Goal: Transaction & Acquisition: Purchase product/service

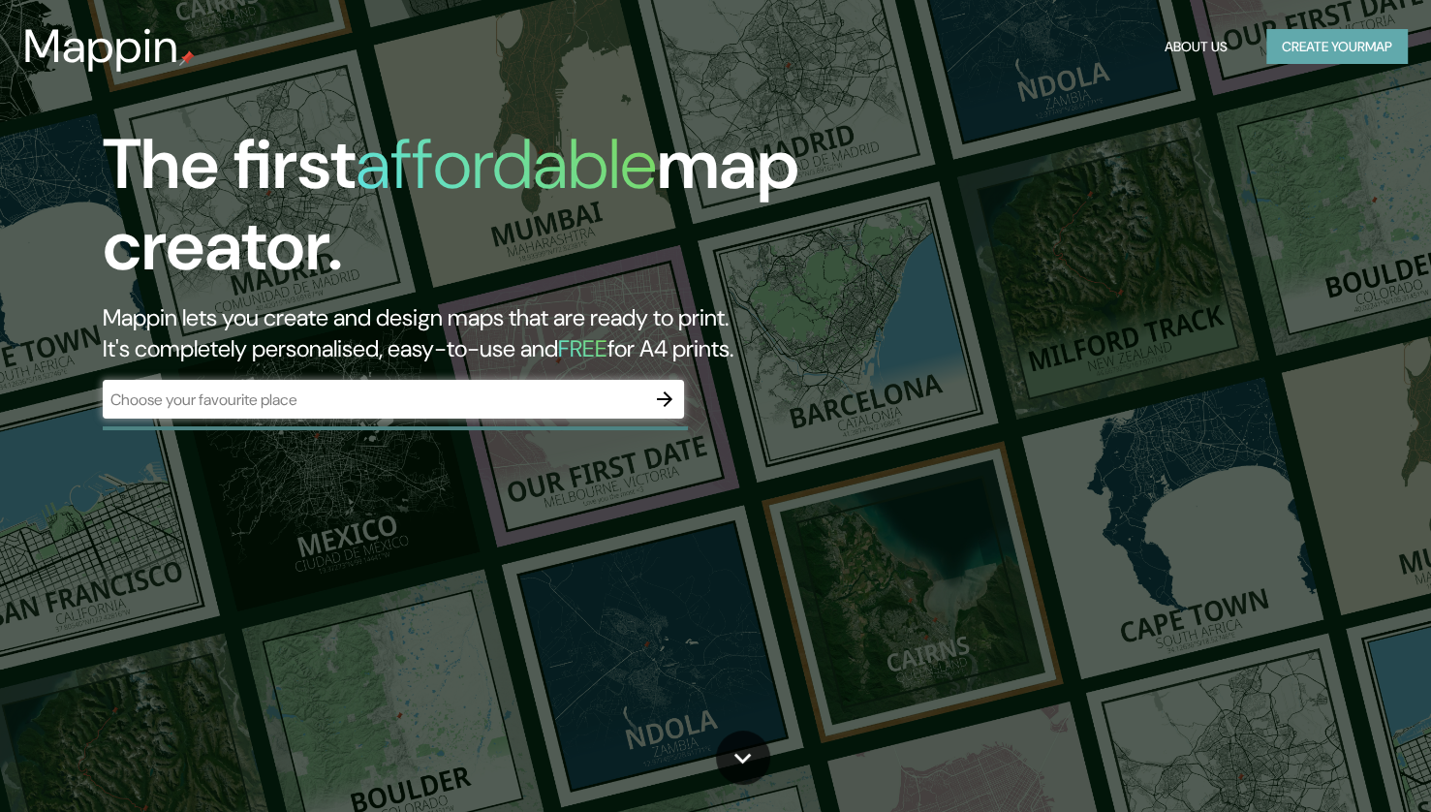
click at [1369, 61] on button "Create your map" at bounding box center [1336, 47] width 141 height 36
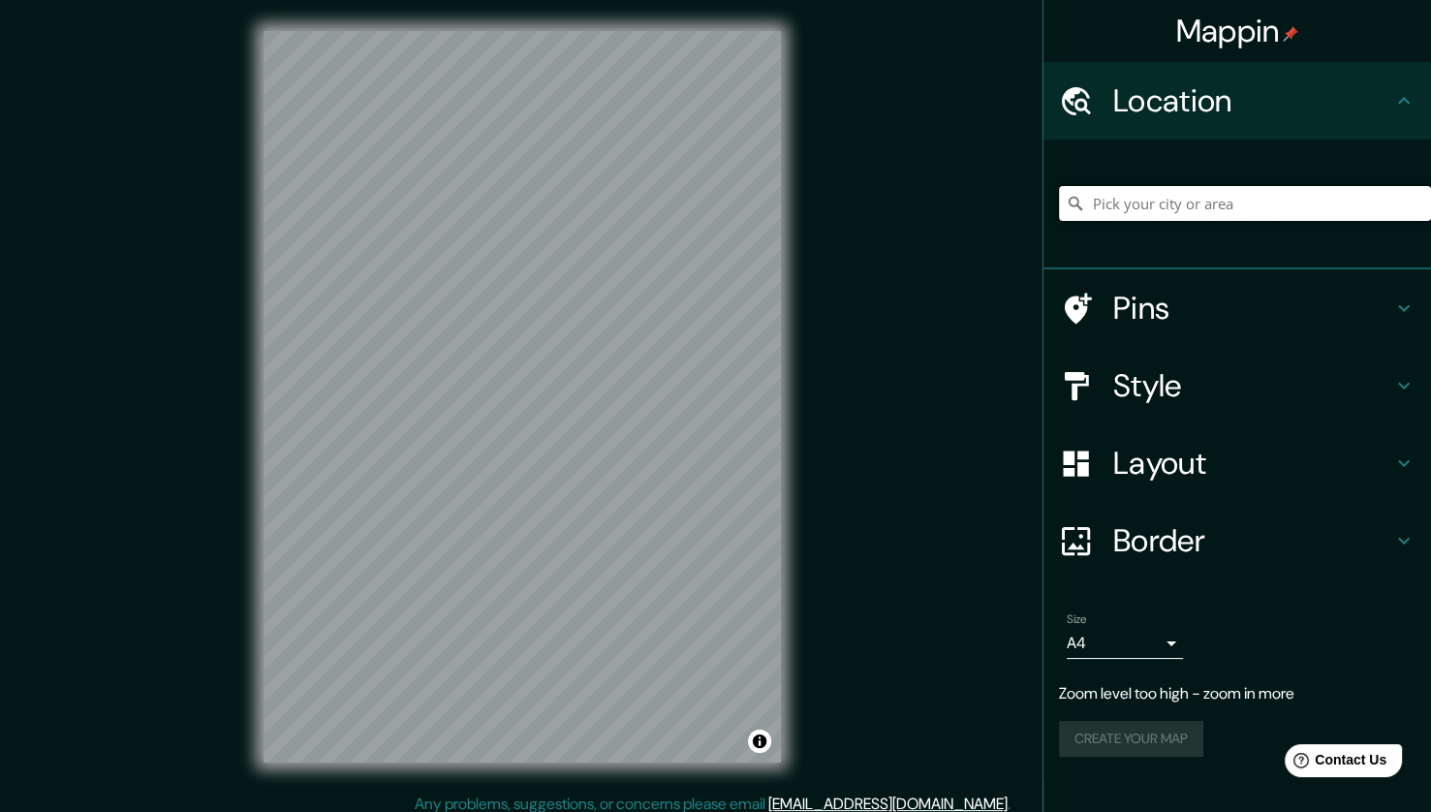
click at [1164, 191] on input "Pick your city or area" at bounding box center [1245, 203] width 372 height 35
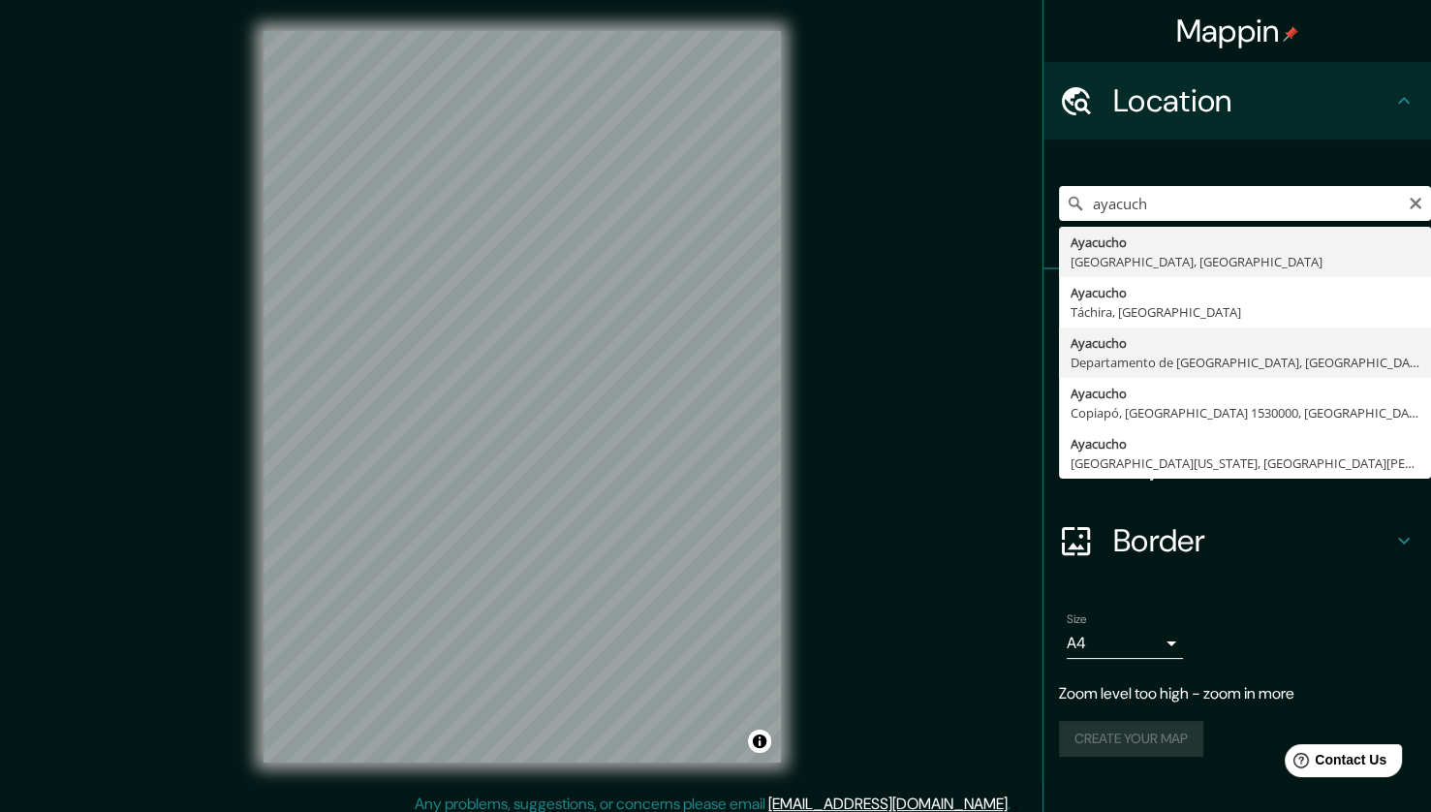
type input "[GEOGRAPHIC_DATA], [GEOGRAPHIC_DATA], [GEOGRAPHIC_DATA]"
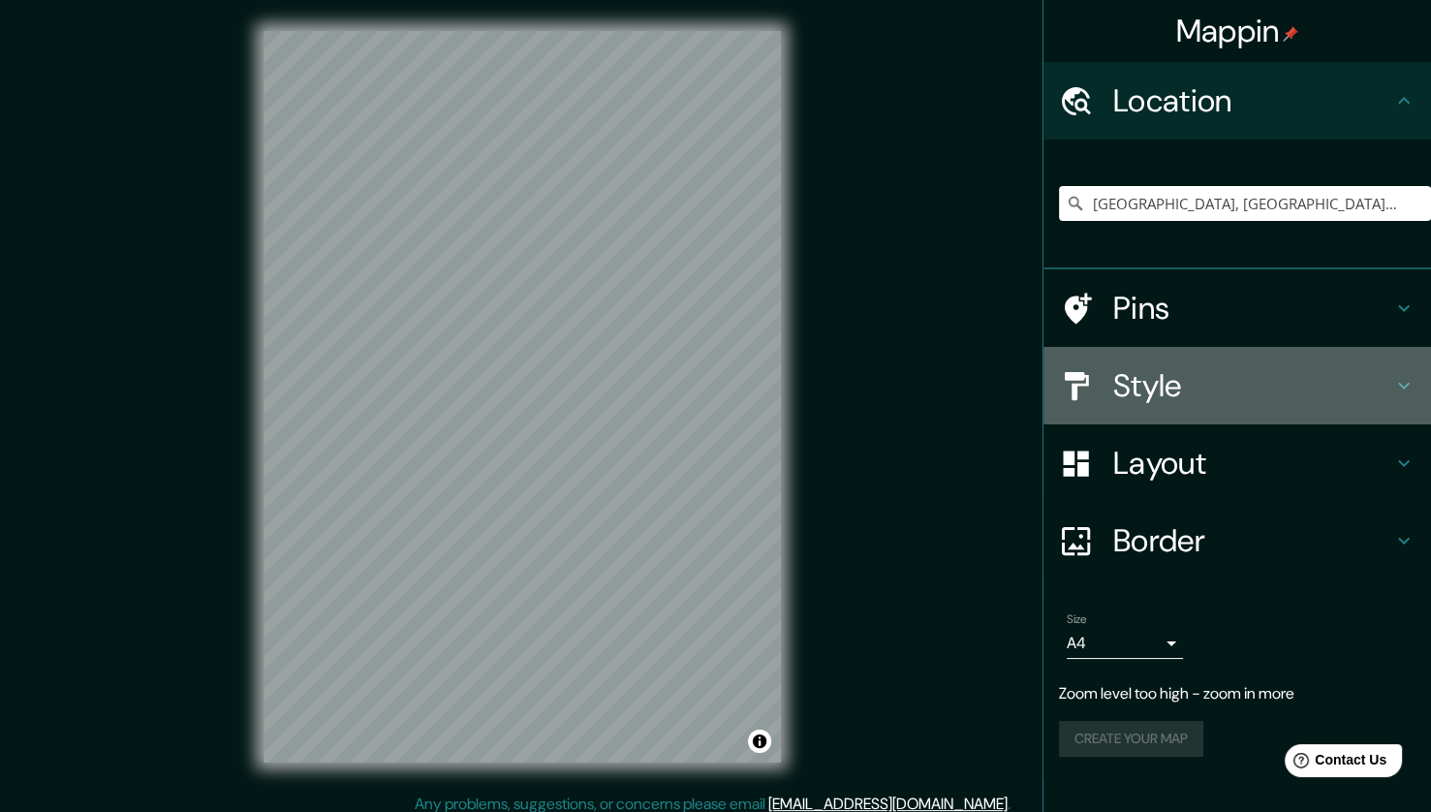
click at [1277, 374] on h4 "Style" at bounding box center [1252, 385] width 279 height 39
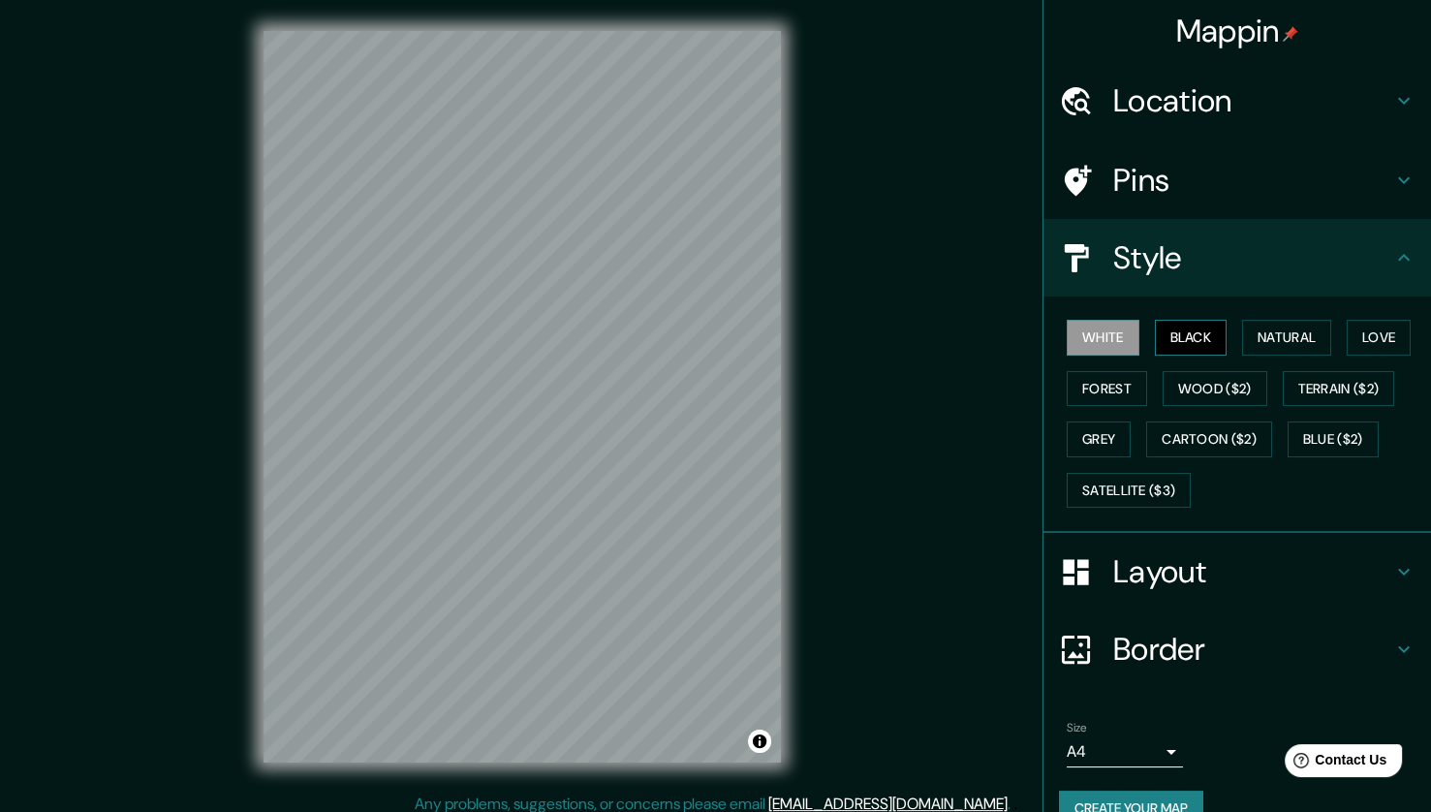
click at [1194, 345] on button "Black" at bounding box center [1191, 338] width 73 height 36
click at [1269, 332] on button "Natural" at bounding box center [1286, 338] width 89 height 36
click at [1381, 343] on button "Love" at bounding box center [1379, 338] width 64 height 36
click at [1099, 401] on button "Forest" at bounding box center [1107, 389] width 80 height 36
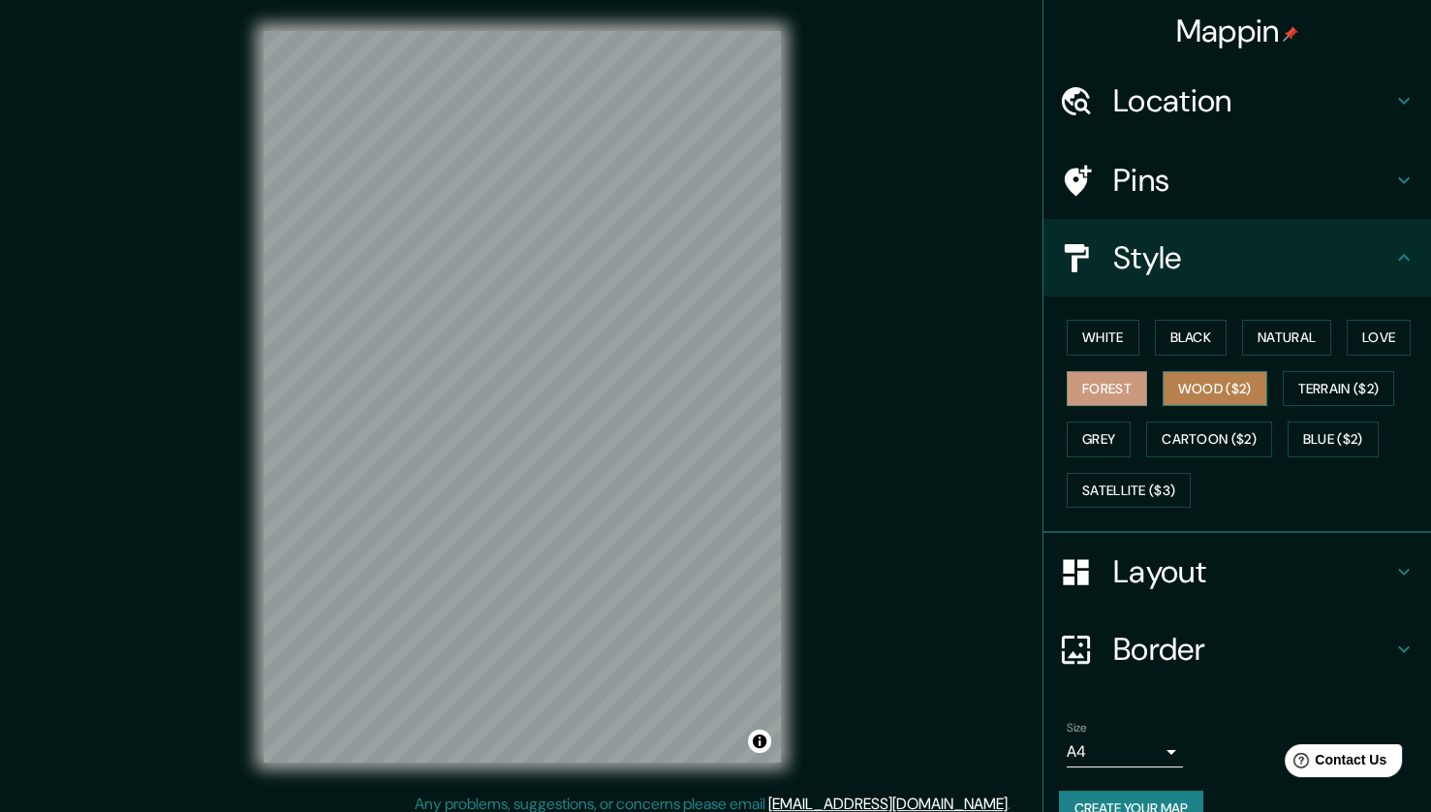
click at [1200, 379] on button "Wood ($2)" at bounding box center [1215, 389] width 105 height 36
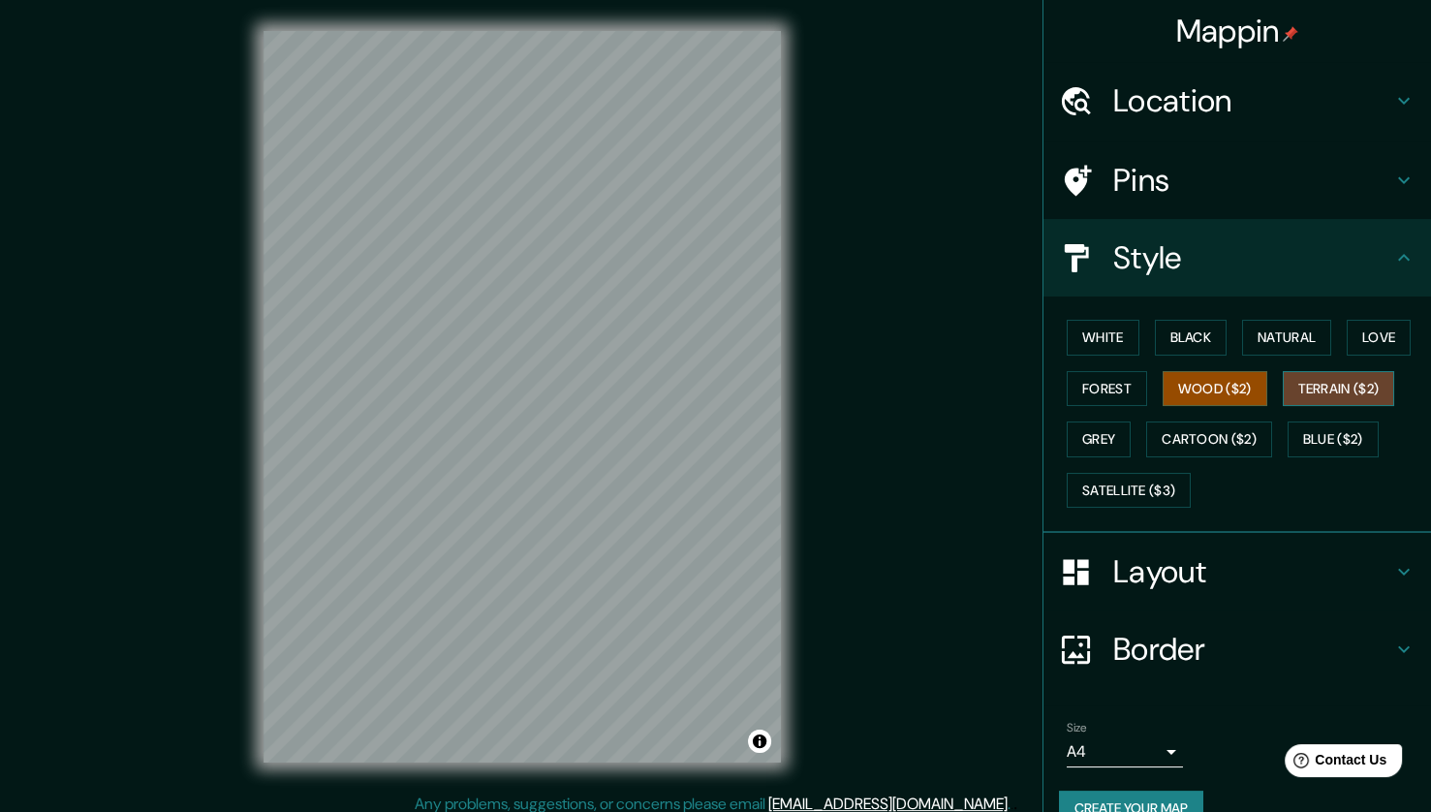
click at [1312, 381] on button "Terrain ($2)" at bounding box center [1339, 389] width 112 height 36
click at [1101, 424] on button "Grey" at bounding box center [1099, 439] width 64 height 36
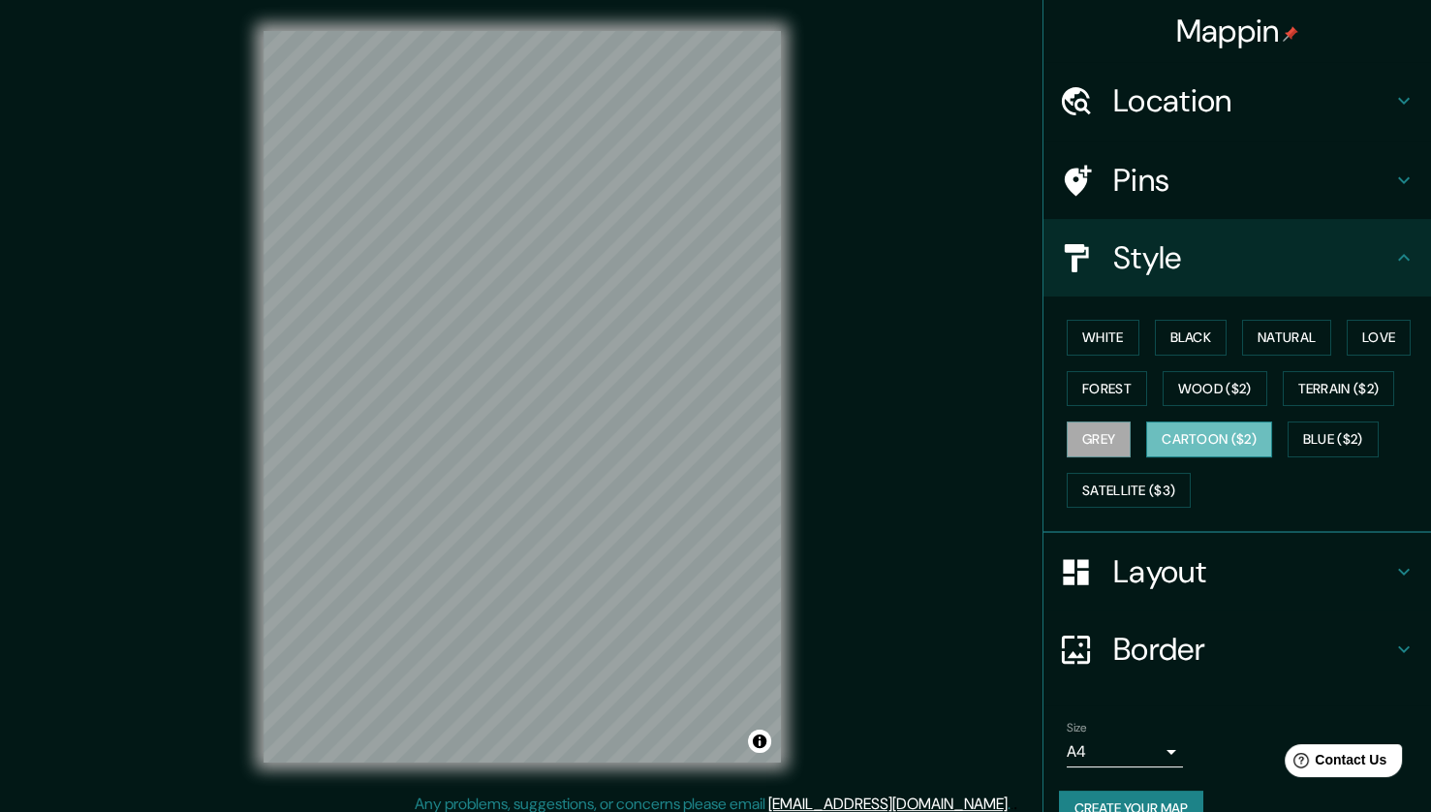
click at [1199, 428] on button "Cartoon ($2)" at bounding box center [1209, 439] width 126 height 36
click at [1330, 436] on button "Blue ($2)" at bounding box center [1333, 439] width 91 height 36
click at [1067, 438] on button "Grey" at bounding box center [1099, 439] width 64 height 36
click at [1192, 445] on button "Cartoon ($2)" at bounding box center [1209, 439] width 126 height 36
click at [1314, 434] on button "Blue ($2)" at bounding box center [1333, 439] width 91 height 36
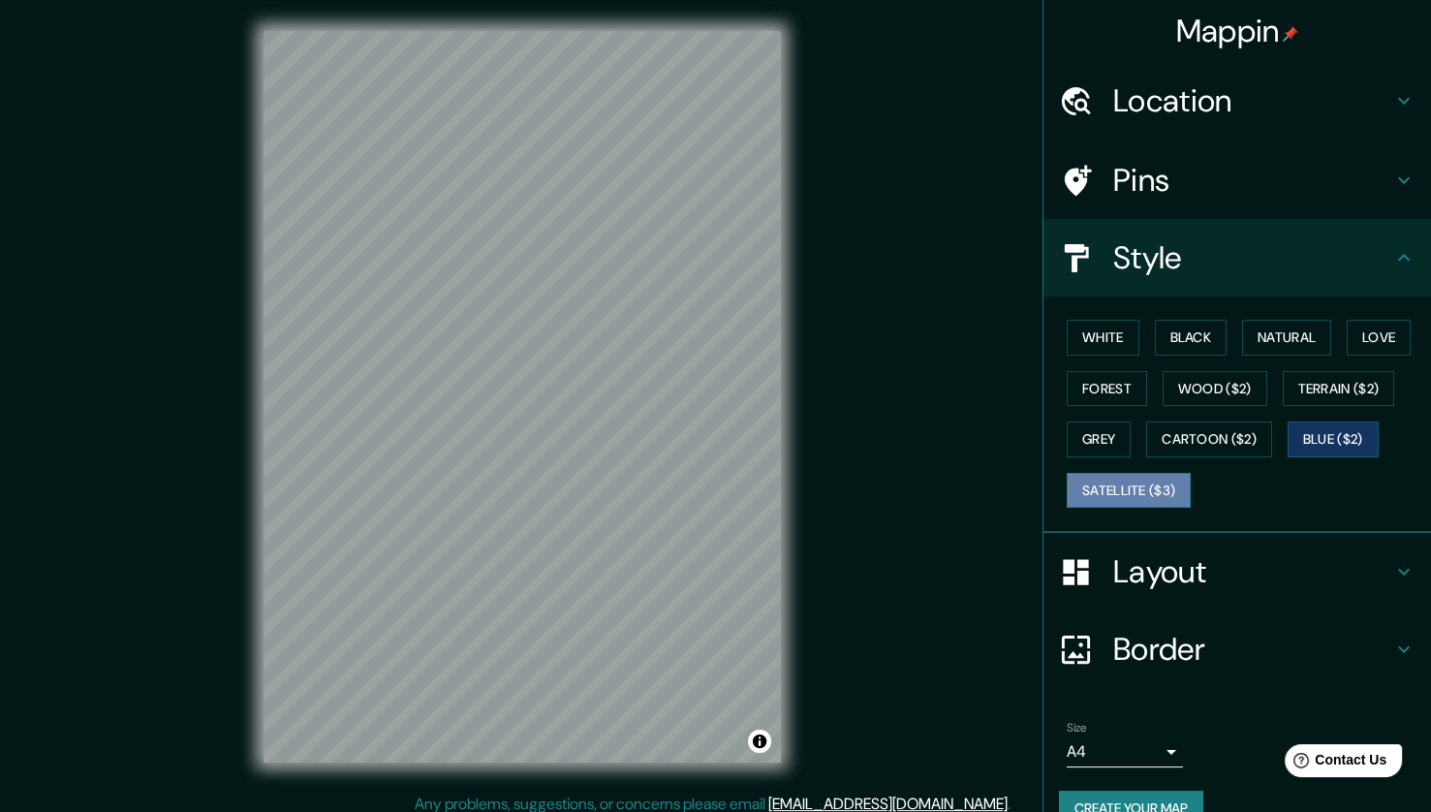
click at [1134, 475] on button "Satellite ($3)" at bounding box center [1129, 491] width 124 height 36
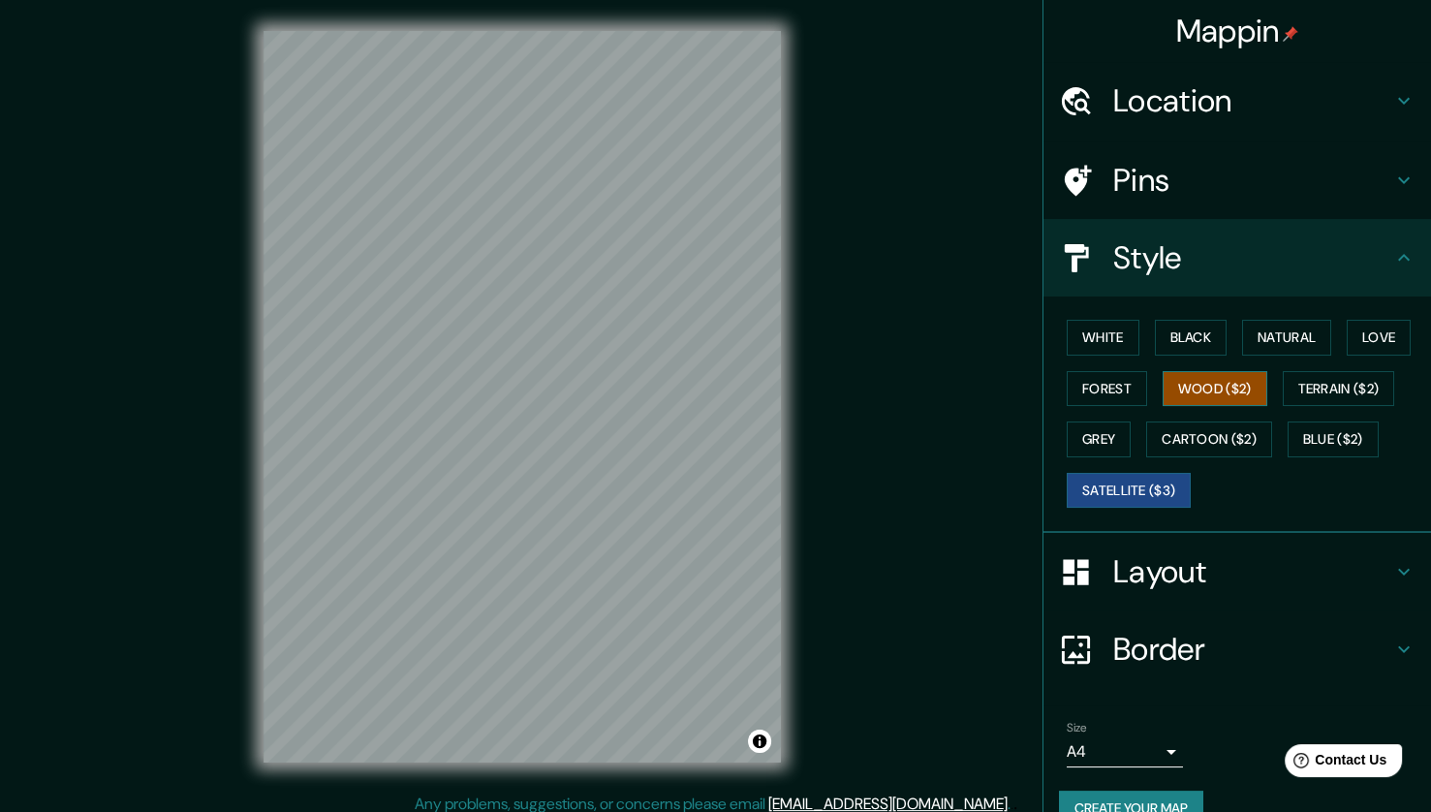
click at [1189, 377] on button "Wood ($2)" at bounding box center [1215, 389] width 105 height 36
click at [1092, 392] on button "Forest" at bounding box center [1107, 389] width 80 height 36
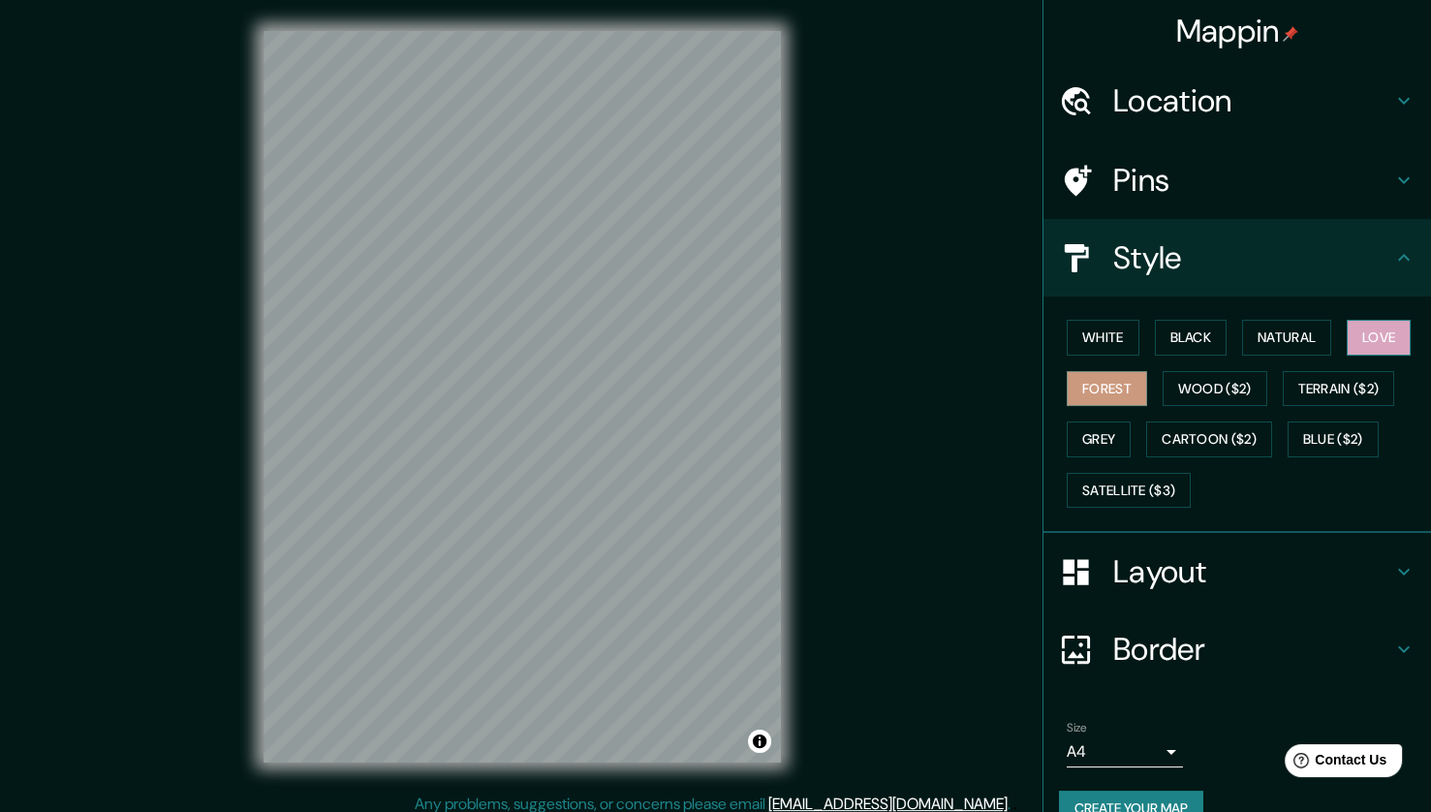
click at [1364, 324] on button "Love" at bounding box center [1379, 338] width 64 height 36
click at [1274, 324] on button "Natural" at bounding box center [1286, 338] width 89 height 36
click at [1197, 338] on button "Black" at bounding box center [1191, 338] width 73 height 36
click at [1095, 390] on button "Forest" at bounding box center [1107, 389] width 80 height 36
click at [1108, 441] on button "Grey" at bounding box center [1099, 439] width 64 height 36
